Goal: Use online tool/utility: Utilize a website feature to perform a specific function

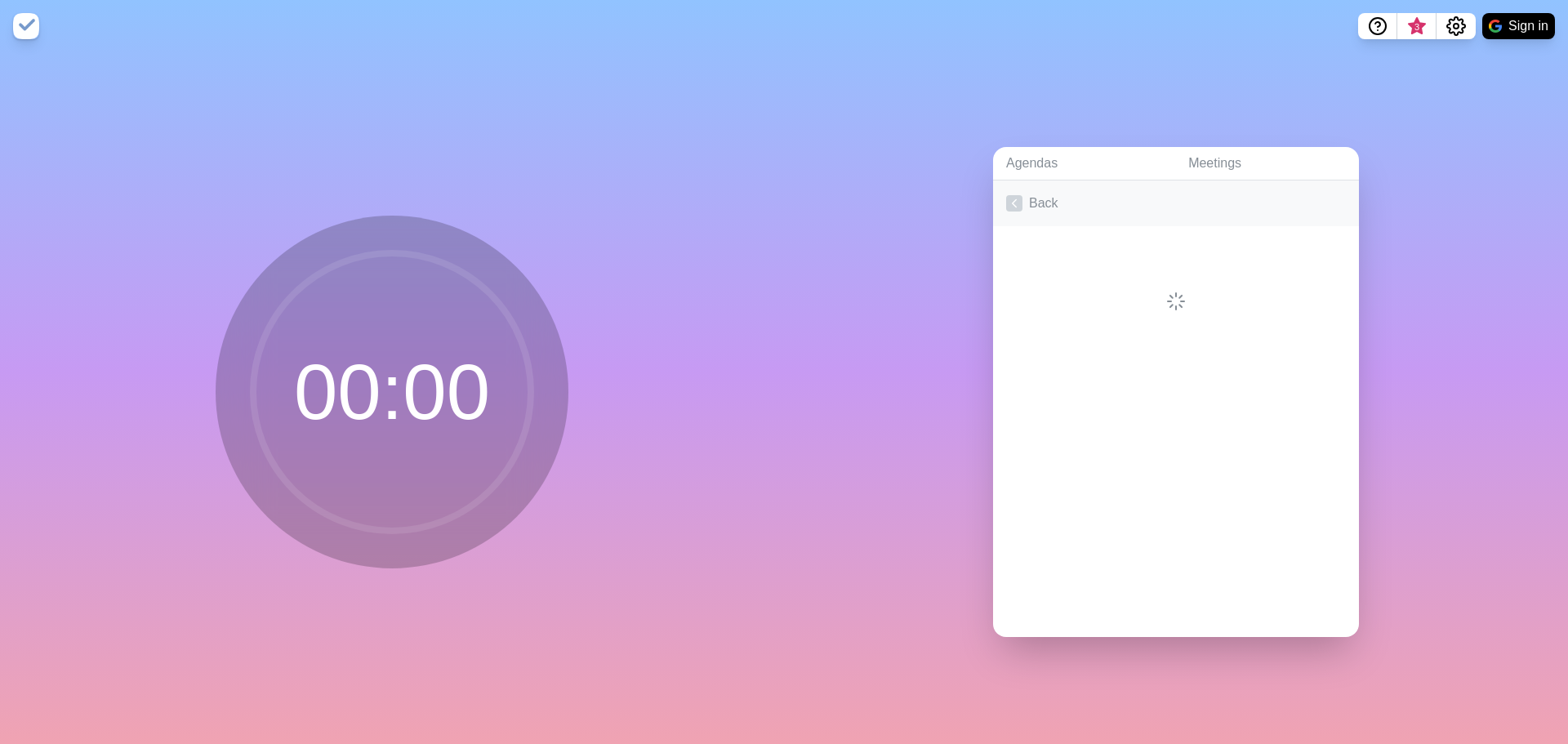
click at [1044, 187] on link "Back" at bounding box center [1175, 204] width 366 height 46
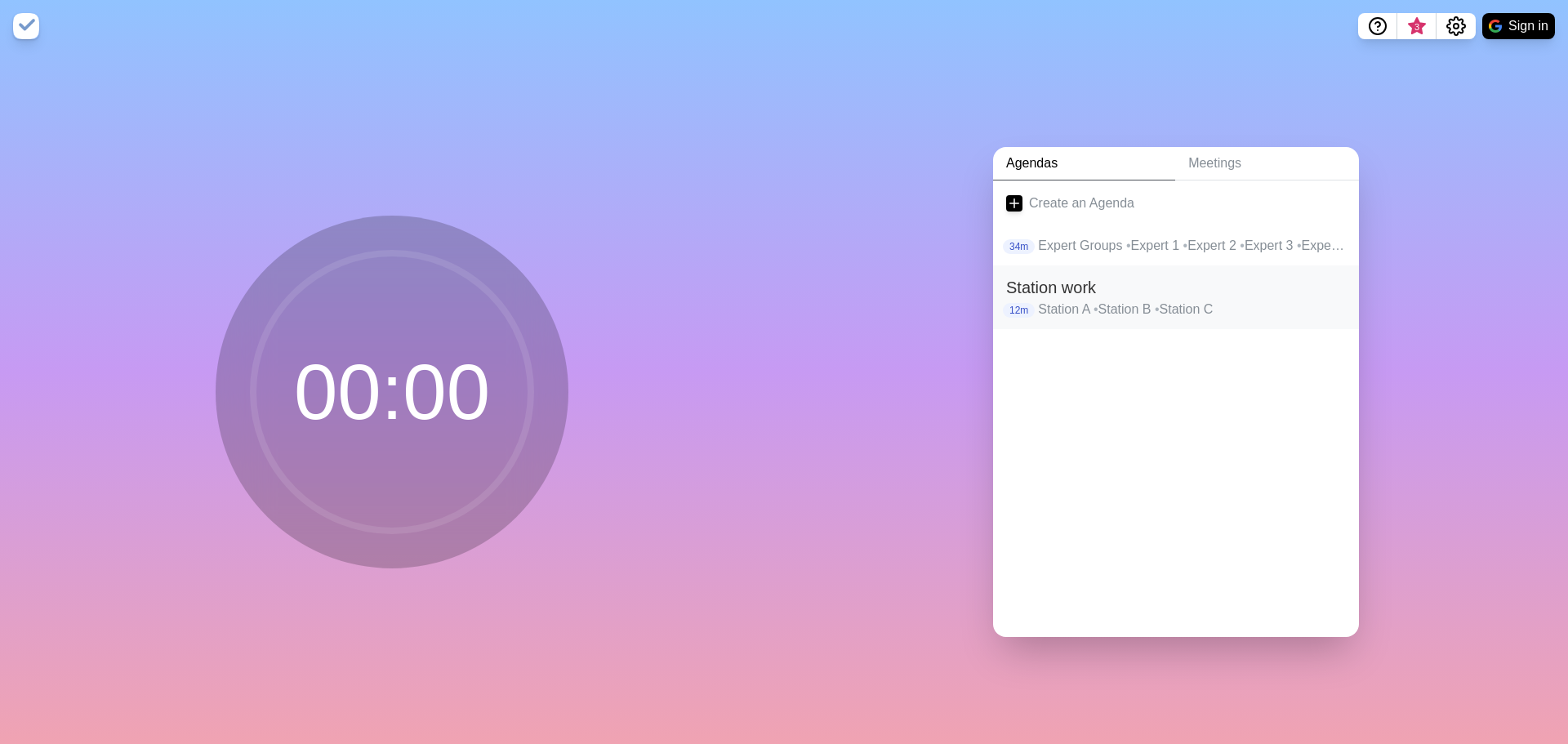
click at [1169, 300] on p "Station A • Station B • Station C" at bounding box center [1192, 309] width 308 height 20
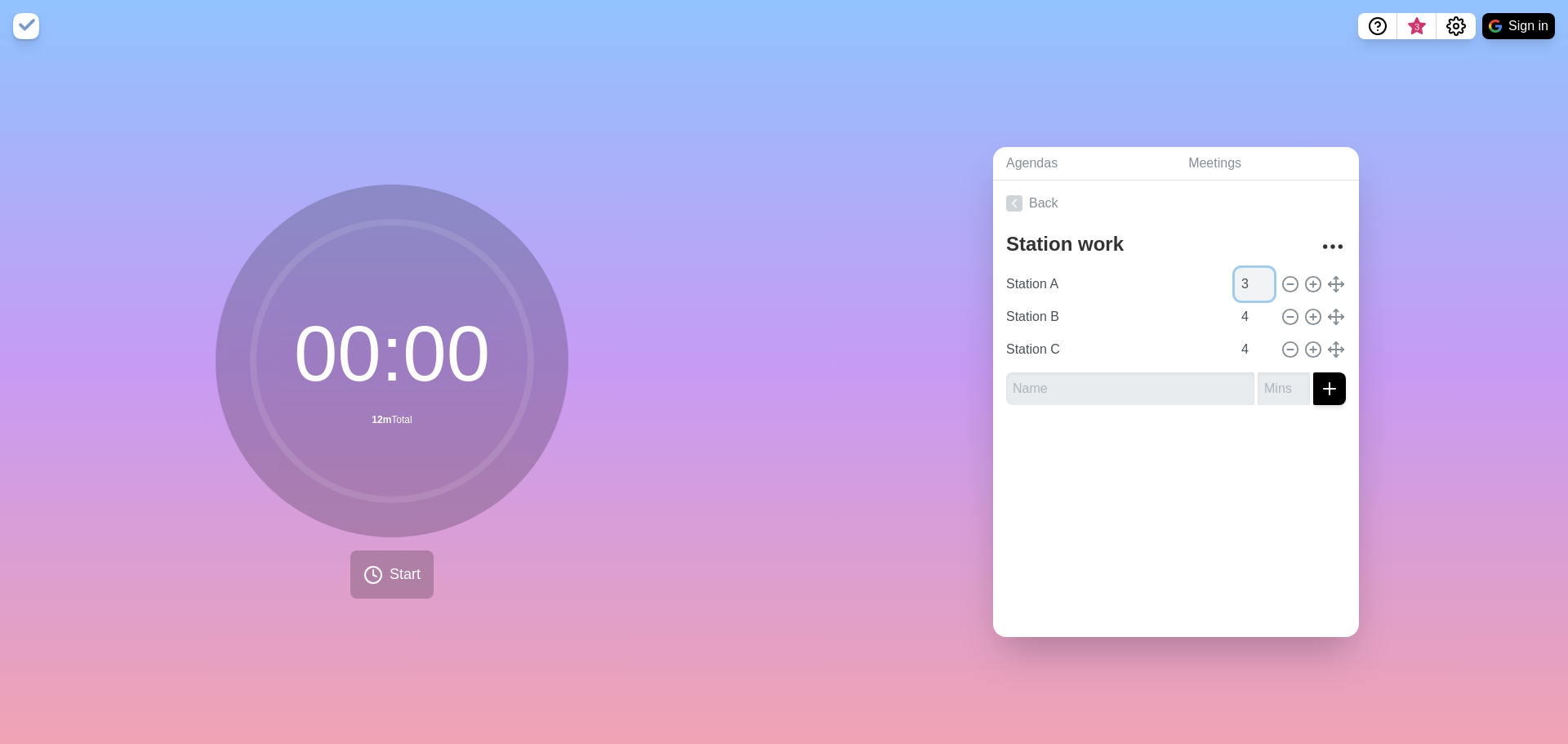
type input "3"
click at [1249, 285] on input "3" at bounding box center [1255, 284] width 39 height 33
type input "3"
click at [1248, 317] on input "3" at bounding box center [1255, 317] width 39 height 33
type input "3"
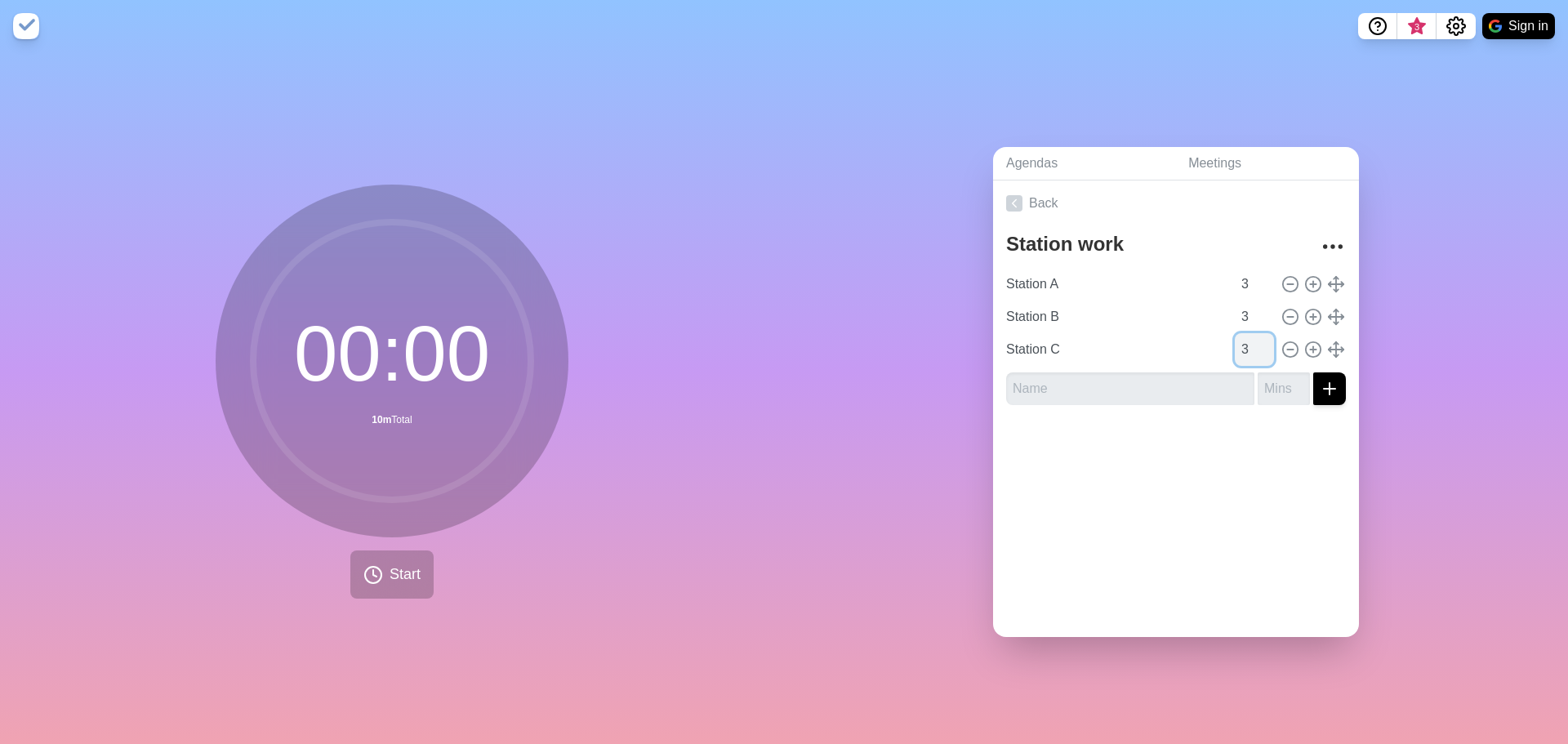
click at [1248, 351] on input "3" at bounding box center [1255, 349] width 39 height 33
click at [397, 564] on span "Start" at bounding box center [405, 575] width 31 height 22
